Goal: Navigation & Orientation: Find specific page/section

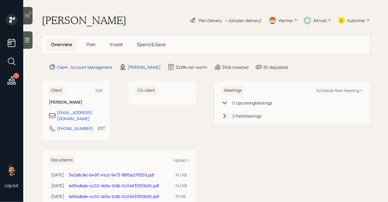
click at [110, 45] on span "Invest" at bounding box center [116, 44] width 13 height 6
